Goal: Information Seeking & Learning: Check status

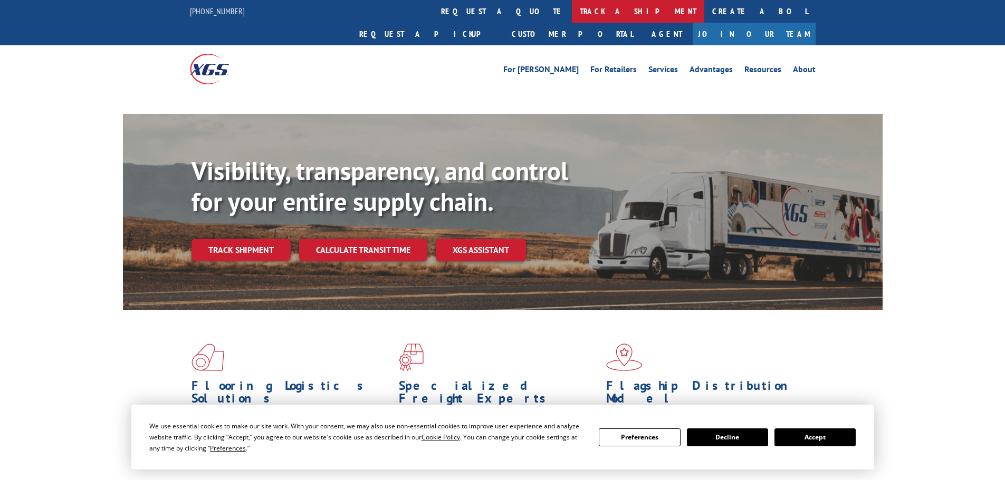
click at [572, 7] on link "track a shipment" at bounding box center [638, 11] width 132 height 23
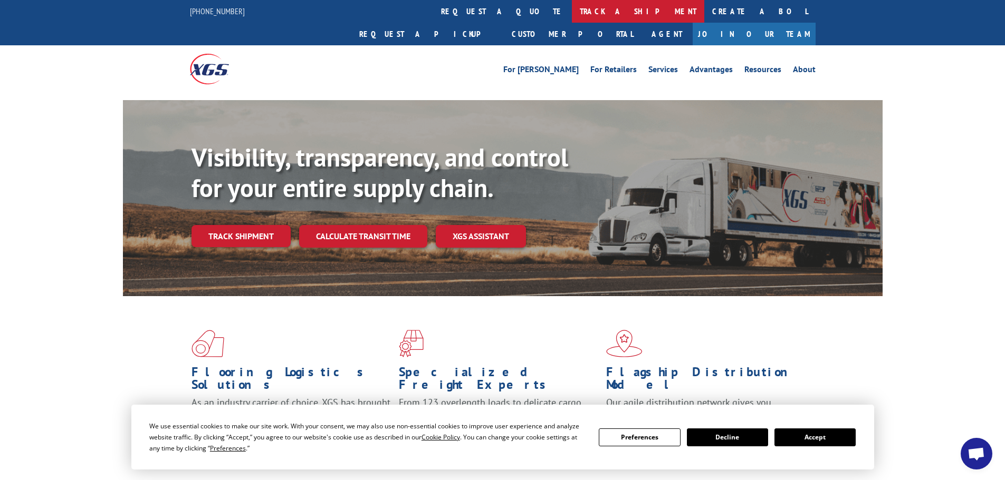
click at [572, 13] on link "track a shipment" at bounding box center [638, 11] width 132 height 23
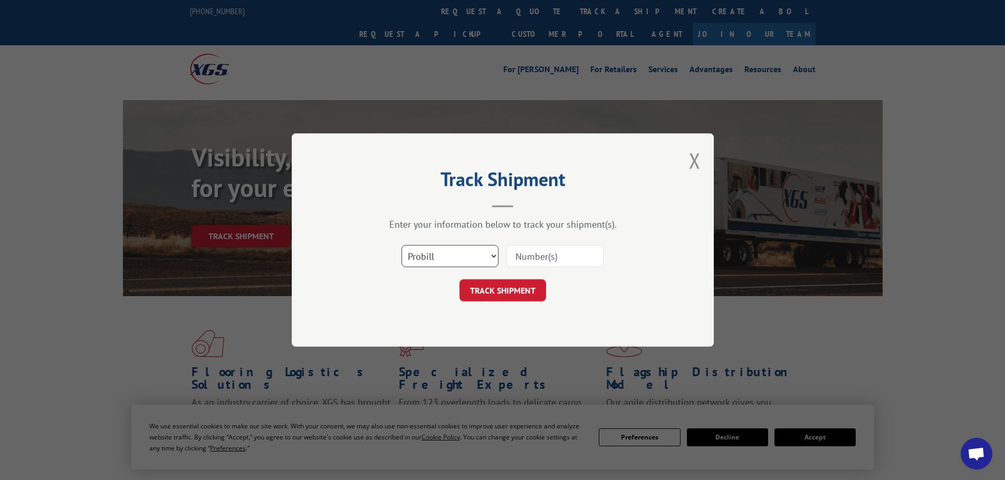
click at [448, 260] on select "Select category... Probill BOL PO" at bounding box center [449, 256] width 97 height 22
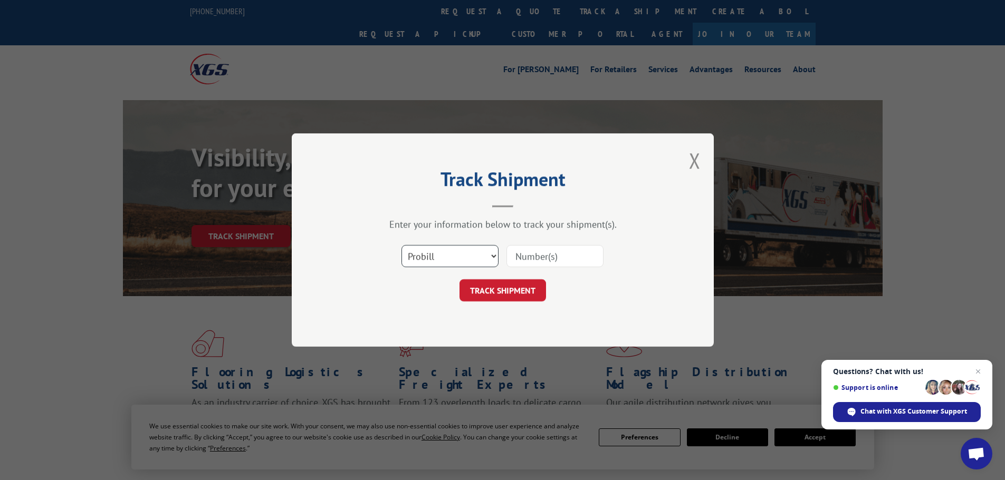
select select "bol"
click at [401, 245] on select "Select category... Probill BOL PO" at bounding box center [449, 256] width 97 height 22
click at [534, 257] on input at bounding box center [554, 256] width 97 height 22
paste input "5072064"
type input "5072064"
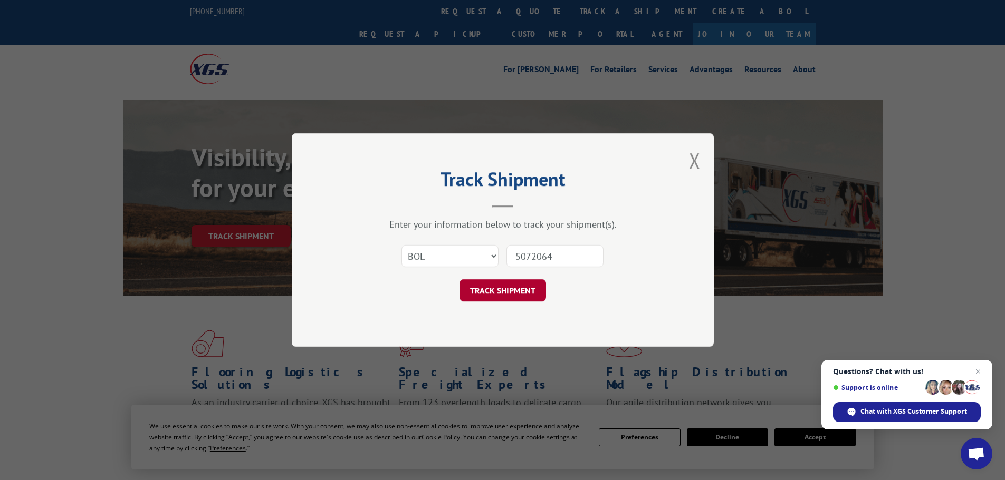
click at [519, 292] on button "TRACK SHIPMENT" at bounding box center [502, 291] width 86 height 22
